Goal: Contribute content: Add original content to the website for others to see

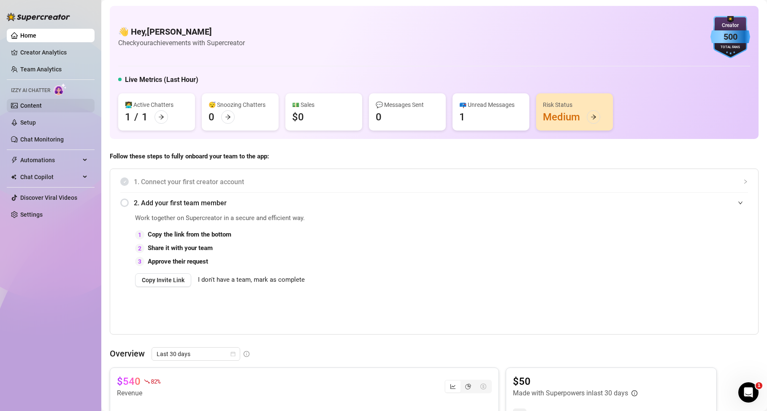
click at [38, 108] on link "Content" at bounding box center [31, 105] width 22 height 7
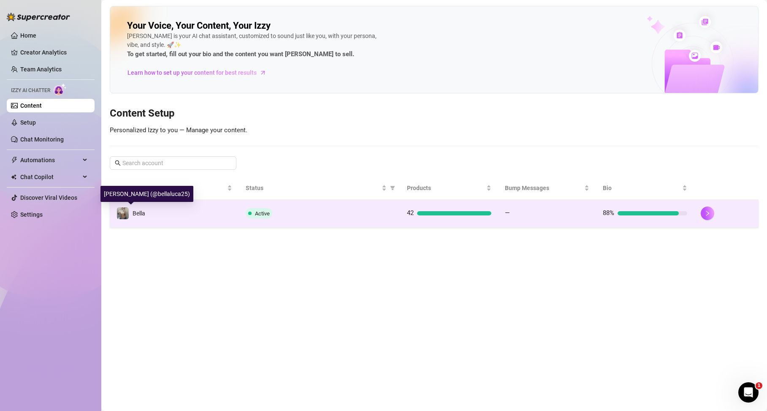
click at [136, 217] on div "Bella" at bounding box center [138, 212] width 13 height 9
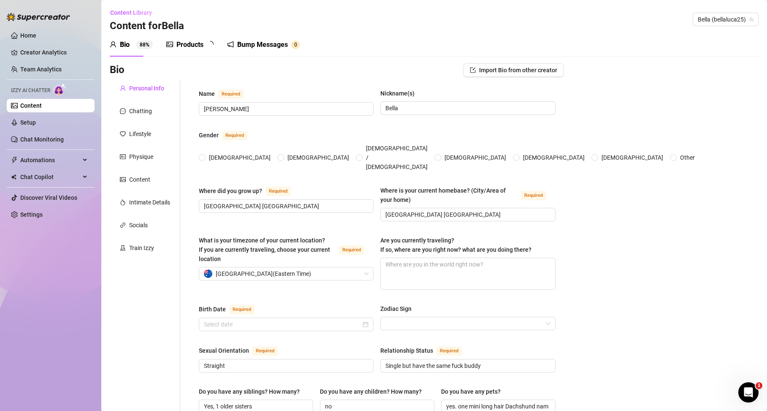
radio input "true"
type input "[DATE]"
click at [197, 32] on div "Content Library Content for [PERSON_NAME] (bellaluca25)" at bounding box center [434, 19] width 649 height 27
click at [193, 41] on div "Products" at bounding box center [189, 45] width 27 height 10
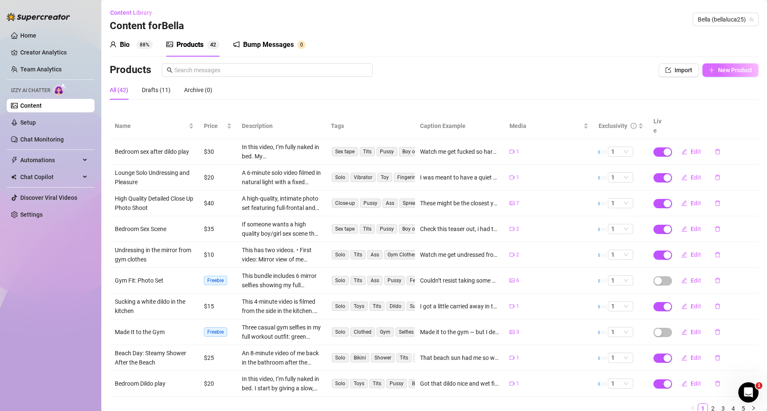
click at [673, 71] on span "New Product" at bounding box center [735, 70] width 34 height 7
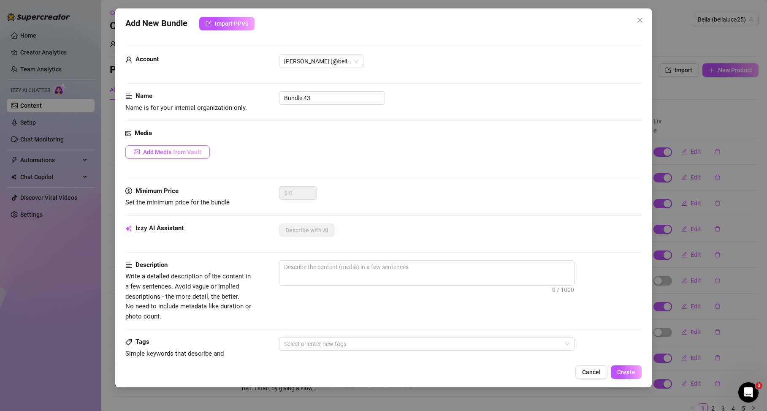
click at [176, 145] on button "Add Media from Vault" at bounding box center [167, 152] width 84 height 14
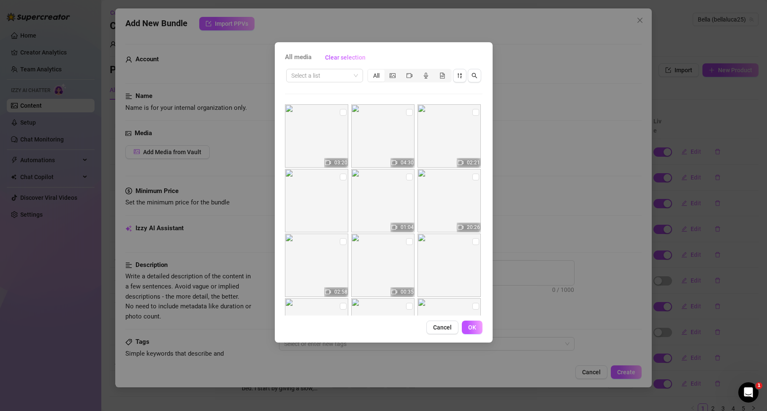
click at [333, 140] on img at bounding box center [316, 135] width 63 height 63
click at [340, 110] on input "checkbox" at bounding box center [343, 112] width 7 height 7
checkbox input "true"
click at [467, 327] on button "OK" at bounding box center [472, 327] width 21 height 14
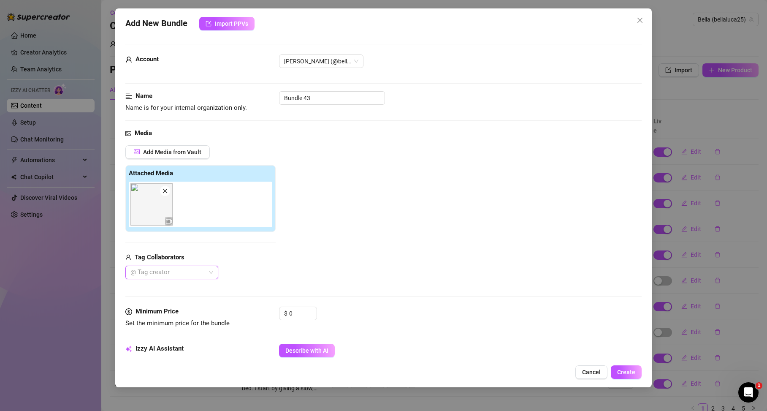
click at [282, 267] on div "Add Media from Vault Attached Media Tag Collaborators @ Tag creator" at bounding box center [383, 212] width 516 height 134
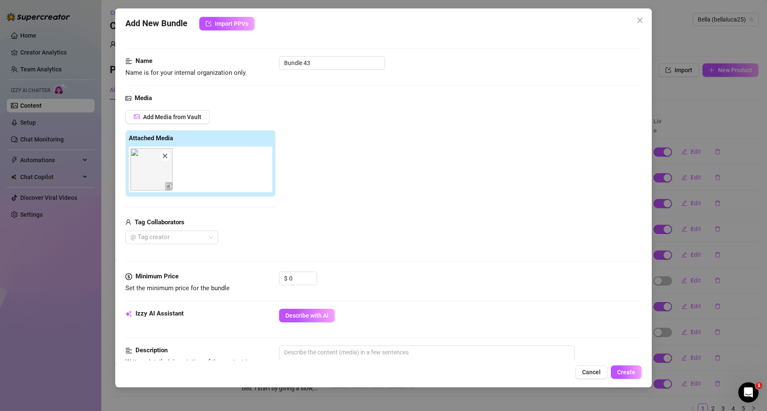
scroll to position [35, 0]
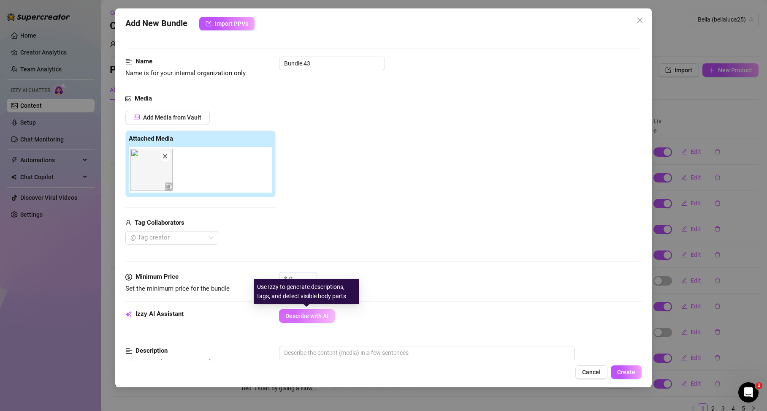
click at [284, 321] on button "Describe with AI" at bounding box center [307, 316] width 56 height 14
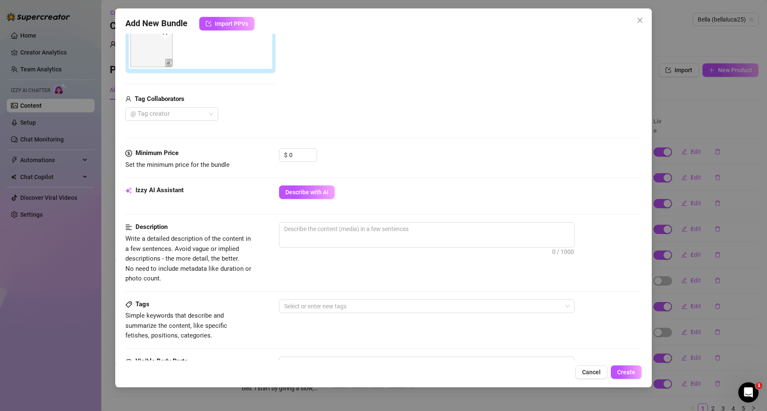
scroll to position [0, 0]
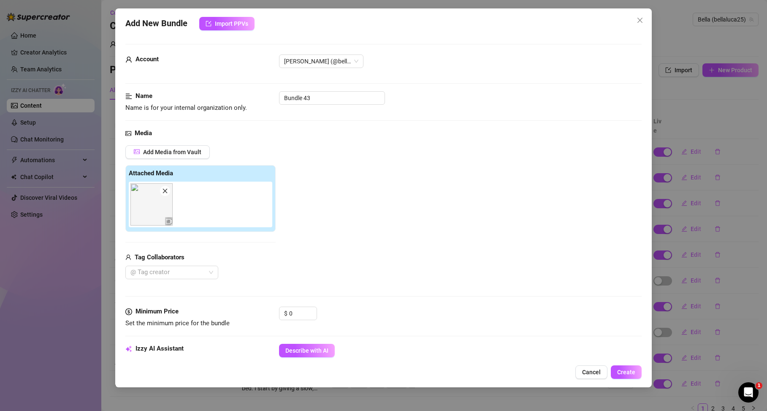
click at [165, 188] on icon "close" at bounding box center [165, 191] width 6 height 6
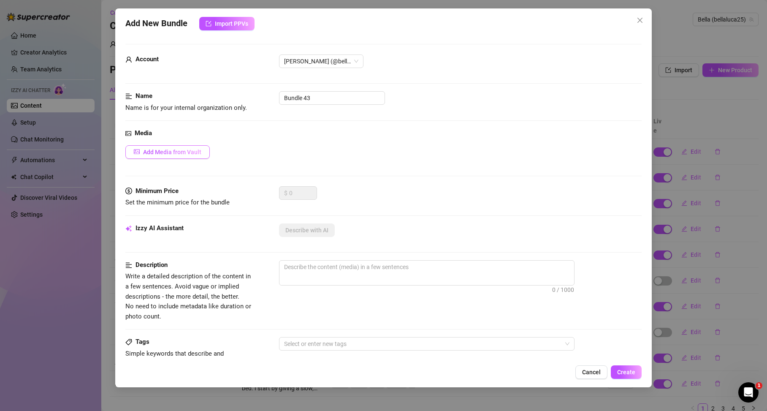
click at [193, 147] on button "Add Media from Vault" at bounding box center [167, 152] width 84 height 14
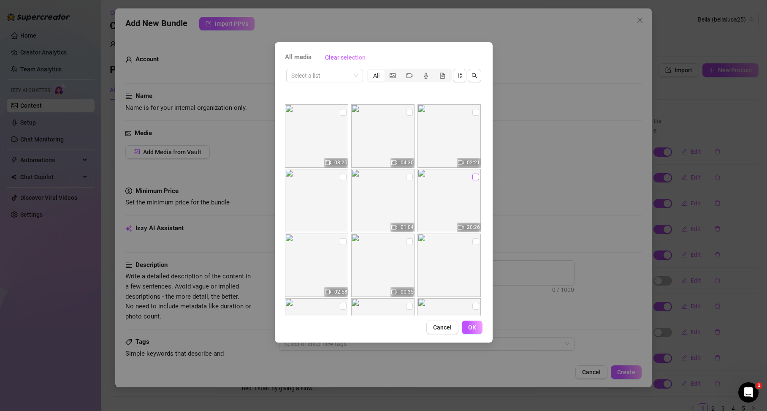
click at [472, 178] on input "checkbox" at bounding box center [475, 176] width 7 height 7
click at [472, 180] on label at bounding box center [475, 176] width 7 height 9
click at [472, 180] on input "checkbox" at bounding box center [475, 176] width 7 height 7
click at [337, 175] on img at bounding box center [316, 200] width 63 height 63
click at [472, 174] on input "checkbox" at bounding box center [475, 176] width 7 height 7
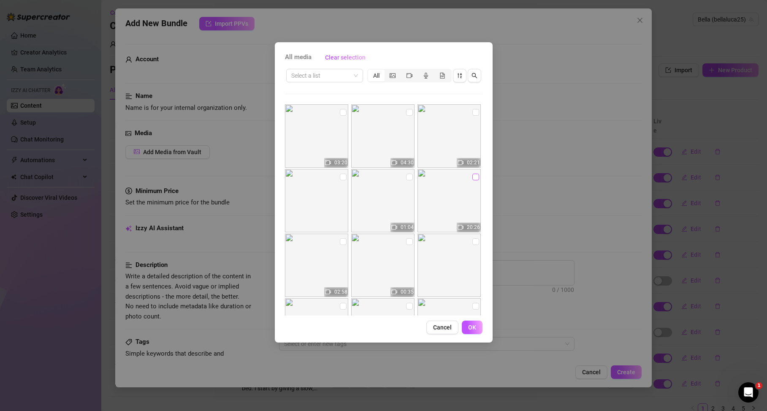
checkbox input "true"
click at [470, 331] on button "OK" at bounding box center [472, 327] width 21 height 14
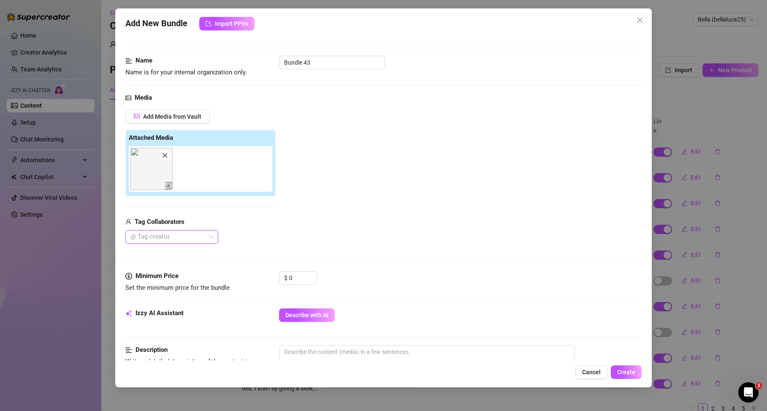
scroll to position [36, 0]
click at [304, 311] on span "Describe with AI" at bounding box center [306, 314] width 43 height 7
click at [673, 396] on icon "Open Intercom Messenger" at bounding box center [748, 392] width 14 height 14
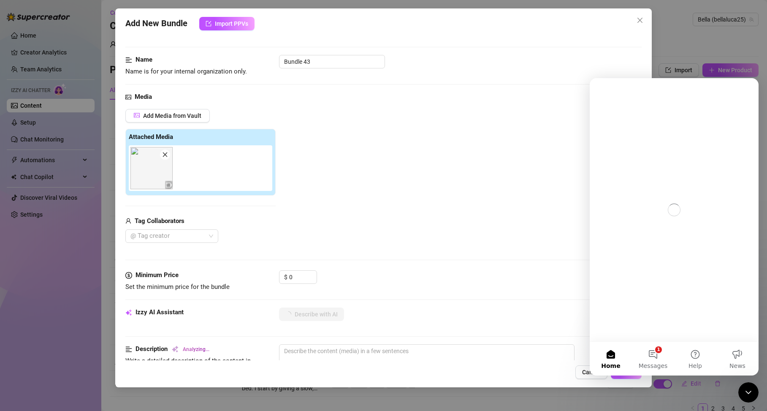
scroll to position [0, 0]
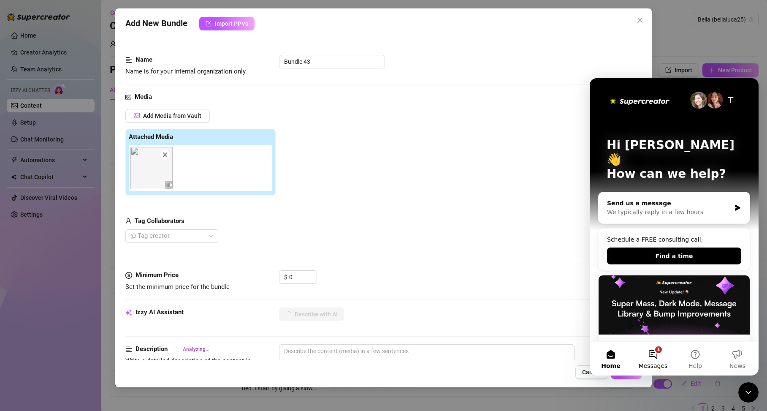
click at [660, 359] on button "1 Messages" at bounding box center [653, 358] width 42 height 34
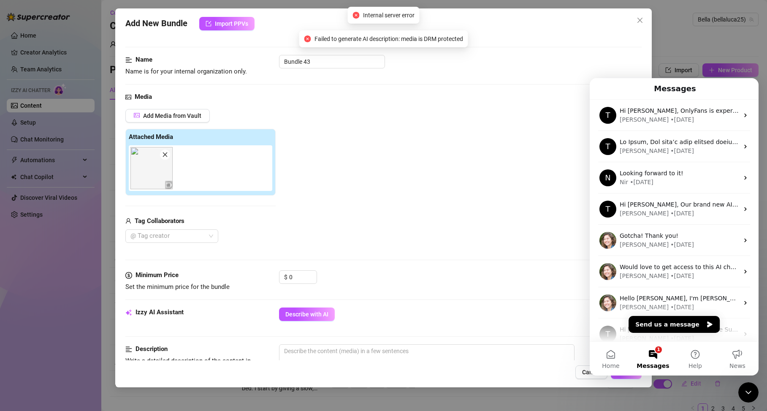
click at [673, 396] on icon "Close Intercom Messenger" at bounding box center [748, 392] width 10 height 10
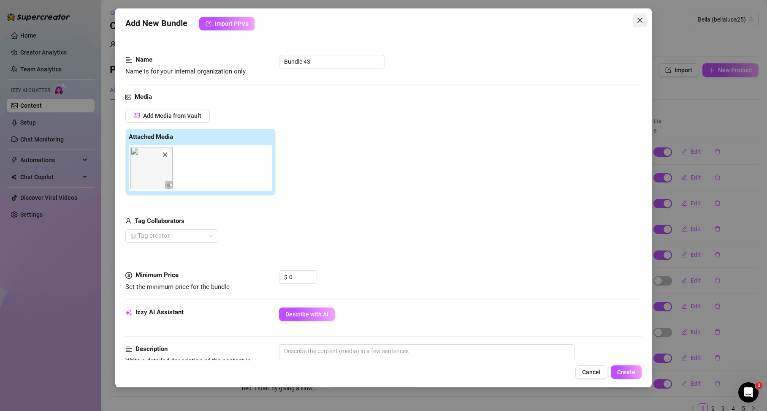
click at [636, 16] on button "Close" at bounding box center [640, 21] width 14 height 14
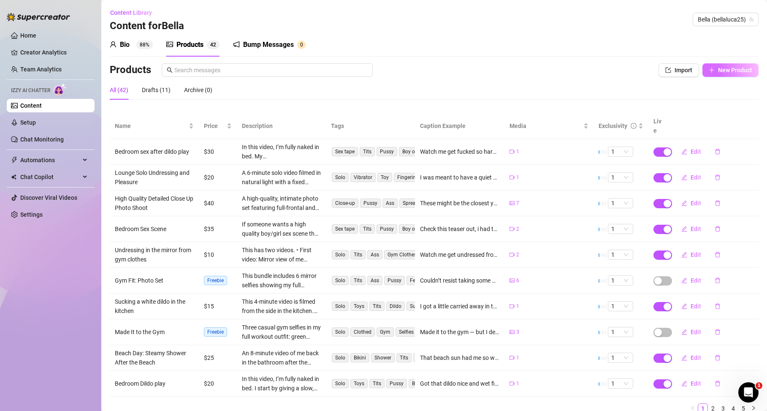
click at [673, 72] on span "New Product" at bounding box center [735, 70] width 34 height 7
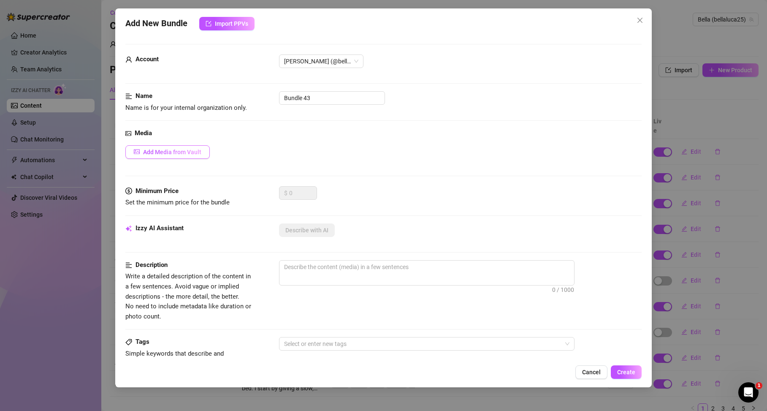
click at [181, 149] on span "Add Media from Vault" at bounding box center [172, 152] width 58 height 7
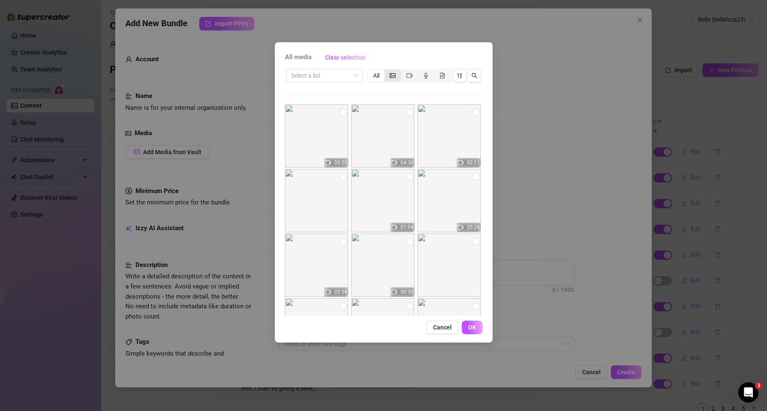
click at [393, 71] on div "segmented control" at bounding box center [392, 76] width 16 height 12
click at [387, 71] on input "segmented control" at bounding box center [387, 71] width 0 height 0
click at [407, 178] on input "checkbox" at bounding box center [409, 176] width 7 height 7
checkbox input "true"
click at [473, 177] on input "checkbox" at bounding box center [475, 176] width 7 height 7
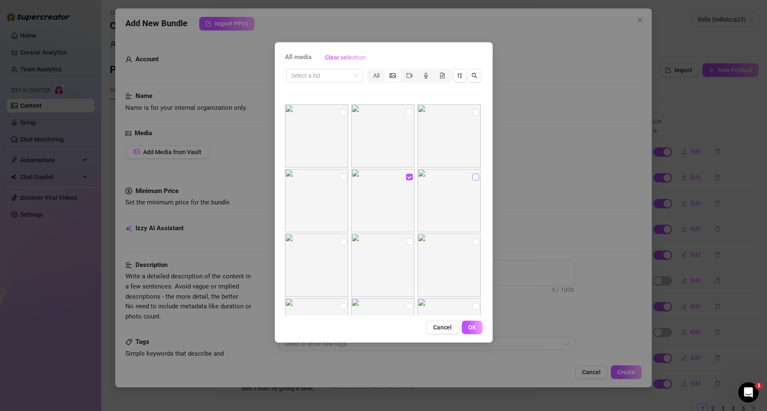
checkbox input "true"
click at [340, 238] on input "checkbox" at bounding box center [343, 241] width 7 height 7
checkbox input "true"
click at [378, 77] on div "All" at bounding box center [376, 76] width 16 height 12
click at [370, 71] on input "All" at bounding box center [370, 71] width 0 height 0
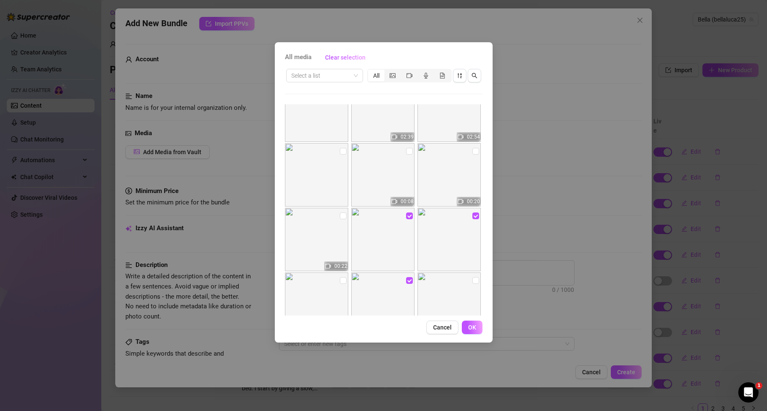
scroll to position [225, 0]
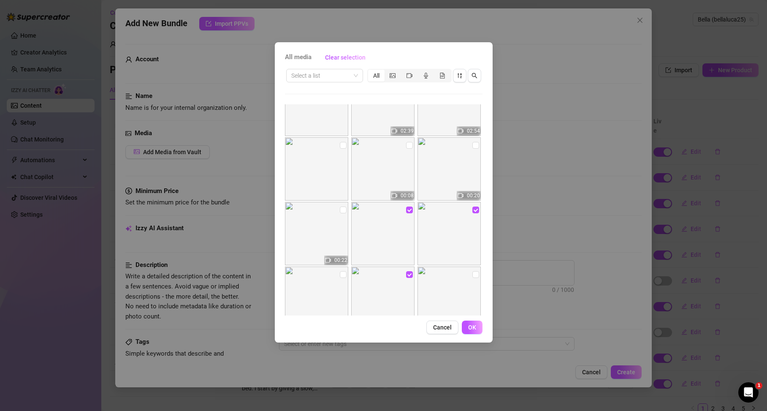
click at [346, 212] on img at bounding box center [316, 233] width 63 height 63
click at [344, 211] on input "checkbox" at bounding box center [343, 209] width 7 height 7
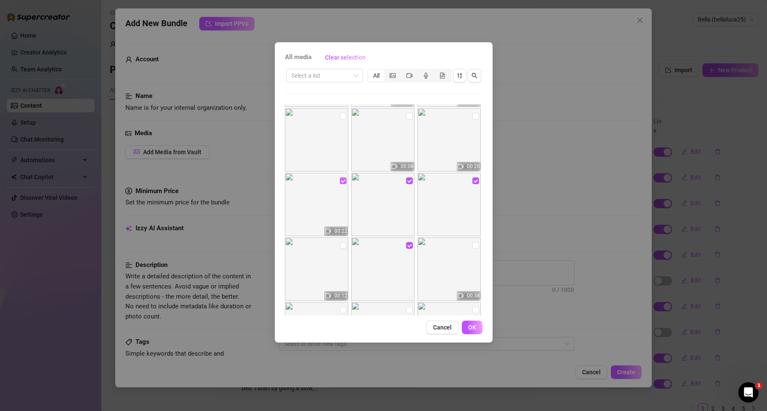
scroll to position [260, 0]
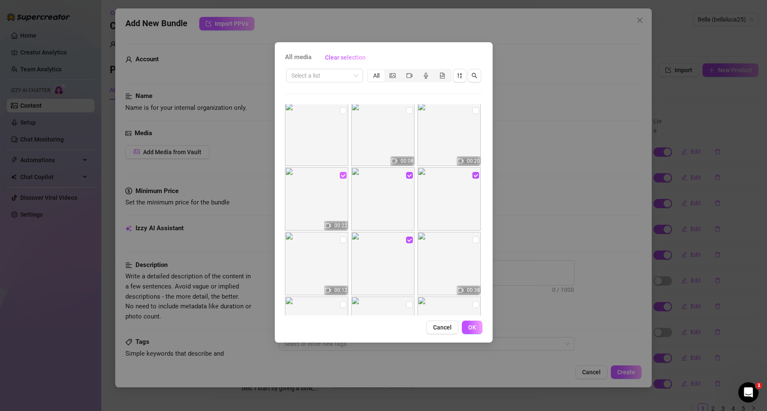
click at [340, 177] on input "checkbox" at bounding box center [343, 175] width 7 height 7
checkbox input "false"
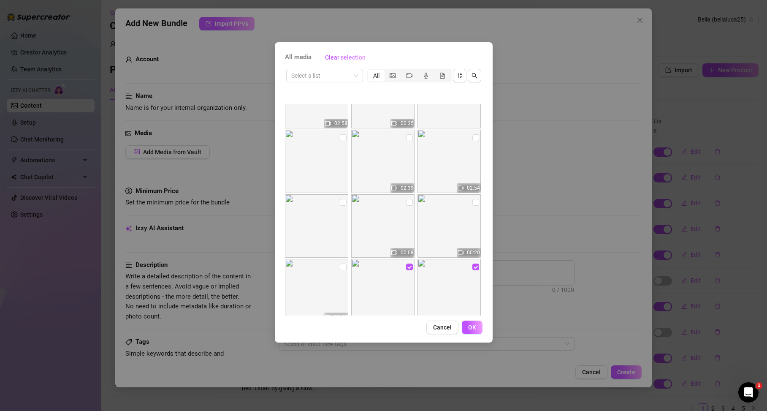
scroll to position [196, 0]
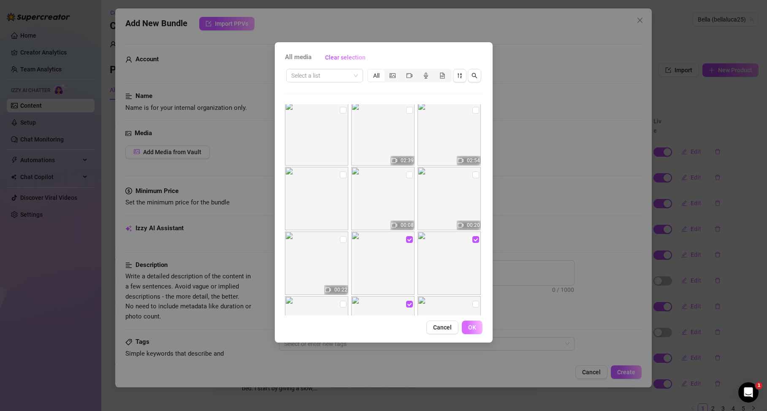
click at [474, 333] on button "OK" at bounding box center [472, 327] width 21 height 14
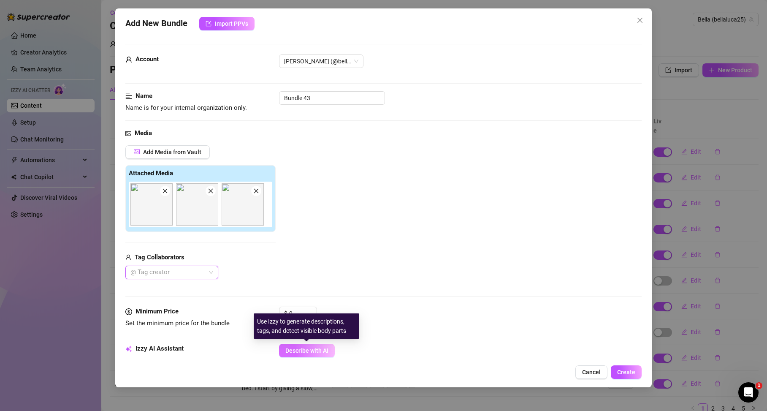
click at [309, 353] on span "Describe with AI" at bounding box center [306, 350] width 43 height 7
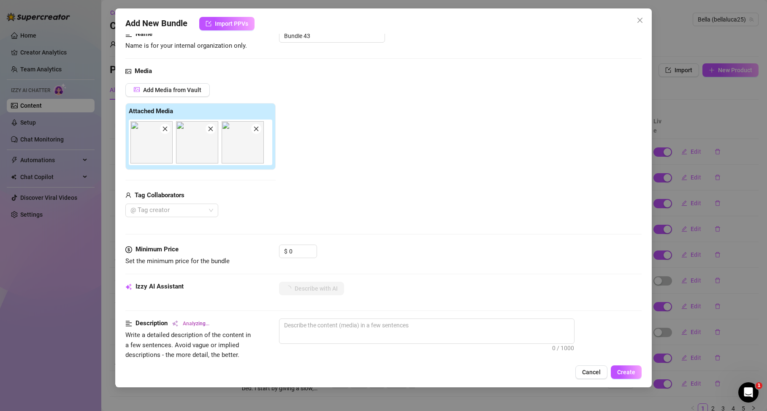
scroll to position [62, 0]
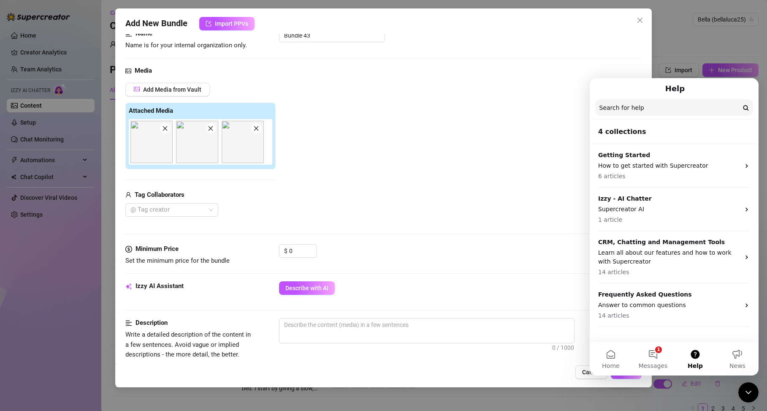
click at [474, 78] on div "Media Add Media from Vault Attached Media Tag Collaborators @ Tag creator" at bounding box center [383, 155] width 516 height 178
click at [673, 391] on icon "Close Intercom Messenger" at bounding box center [748, 392] width 10 height 10
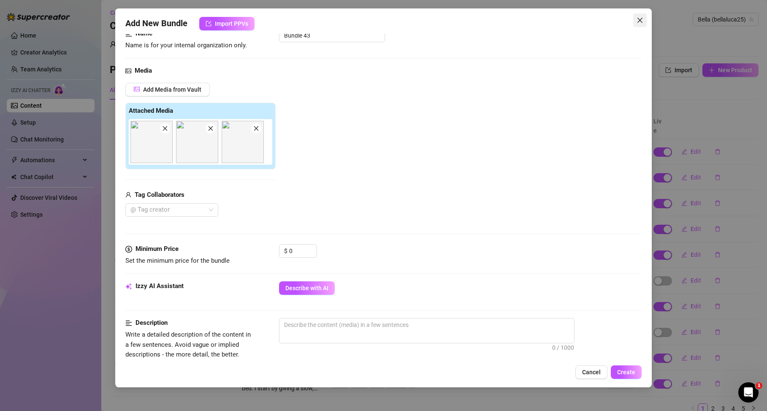
click at [641, 16] on button "Close" at bounding box center [640, 21] width 14 height 14
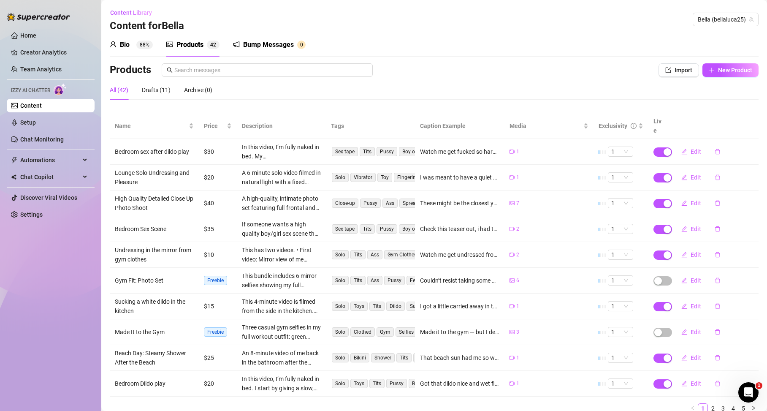
click at [41, 129] on ul "Home Creator Analytics Team Analytics Izzy AI Chatter Content Setup Chat Monito…" at bounding box center [51, 124] width 88 height 199
click at [36, 124] on link "Setup" at bounding box center [28, 122] width 16 height 7
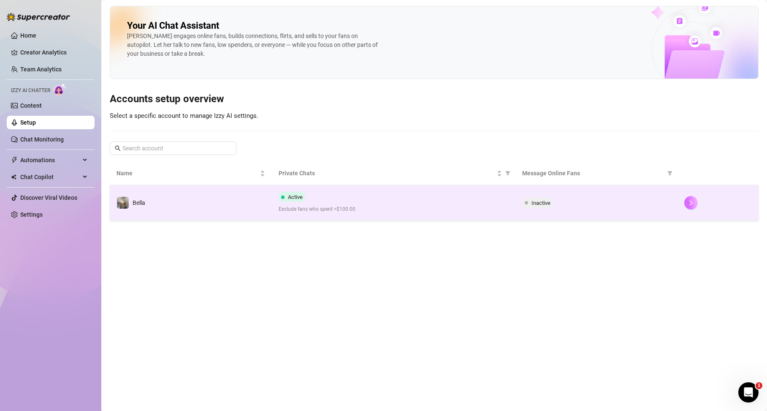
click at [673, 207] on button "button" at bounding box center [691, 203] width 14 height 14
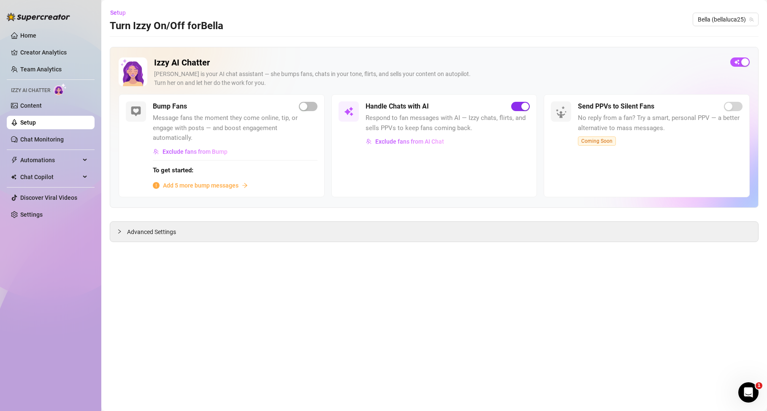
click at [511, 107] on span "button" at bounding box center [520, 106] width 19 height 9
